Goal: Find contact information: Obtain details needed to contact an individual or organization

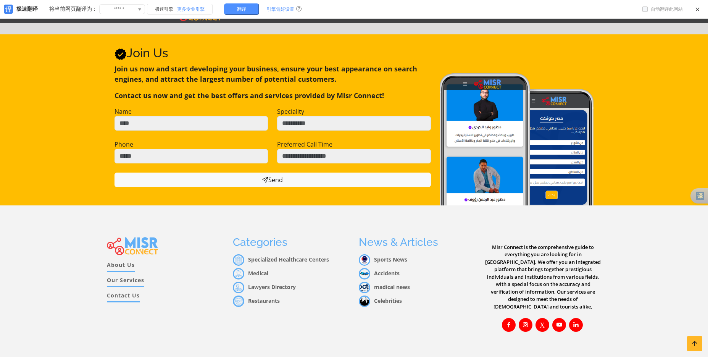
scroll to position [1005, 0]
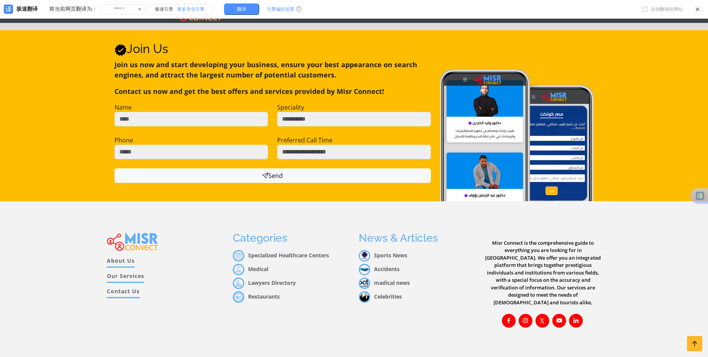
click at [121, 287] on link "Contact Us" at bounding box center [123, 292] width 33 height 11
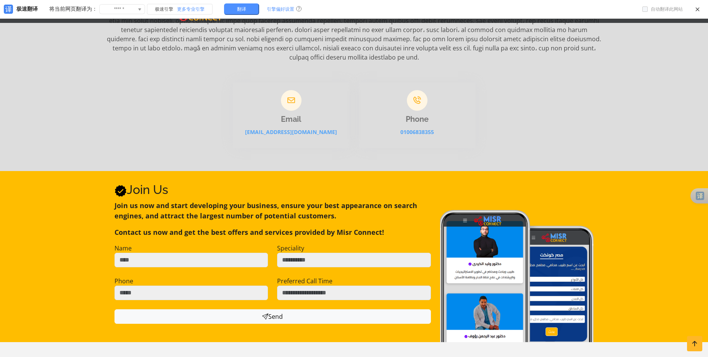
scroll to position [191, 0]
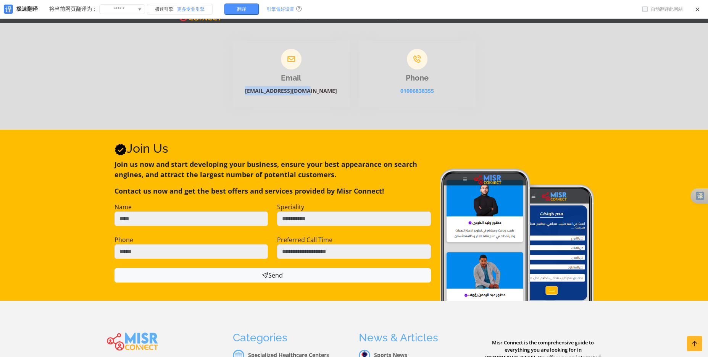
drag, startPoint x: 330, startPoint y: 85, endPoint x: 260, endPoint y: 84, distance: 69.5
click at [260, 86] on p "[EMAIL_ADDRESS][DOMAIN_NAME]" at bounding box center [291, 90] width 117 height 9
copy link "[EMAIL_ADDRESS][DOMAIN_NAME]"
drag, startPoint x: 11, startPoint y: 188, endPoint x: 52, endPoint y: 127, distance: 73.8
click at [12, 183] on div "Join Us Join Us Join us now and start developing your business, ensure your bes…" at bounding box center [354, 215] width 708 height 171
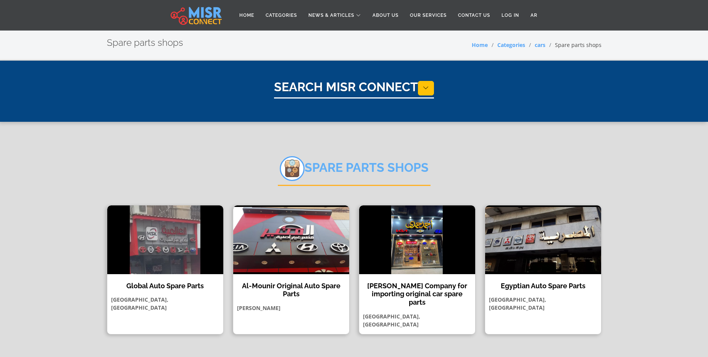
select select "****"
select select "**********"
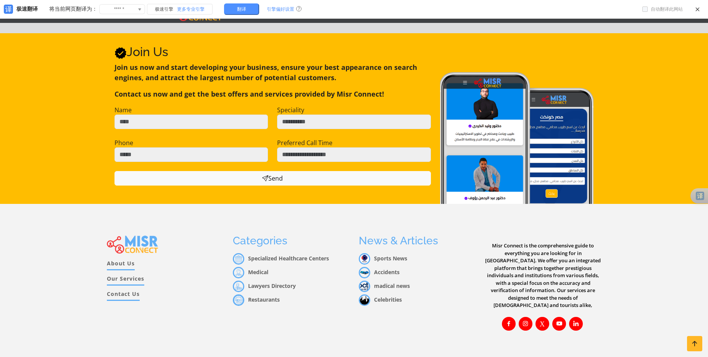
scroll to position [481, 0]
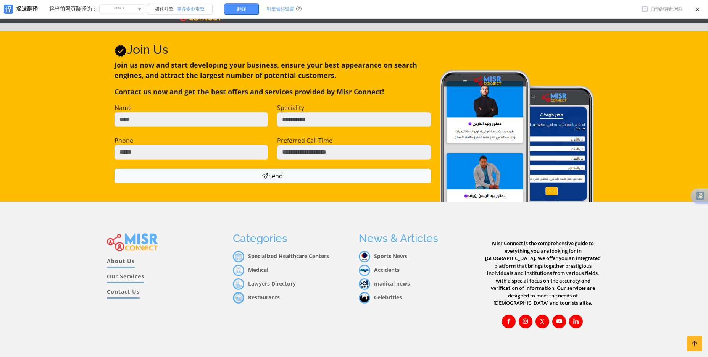
click at [126, 287] on link "Contact Us" at bounding box center [123, 292] width 33 height 11
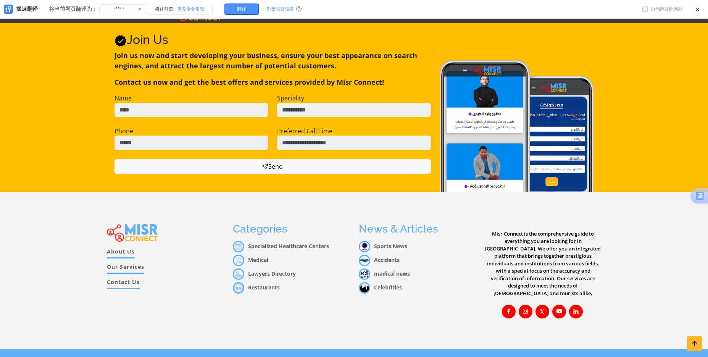
scroll to position [300, 0]
